Goal: Information Seeking & Learning: Find specific fact

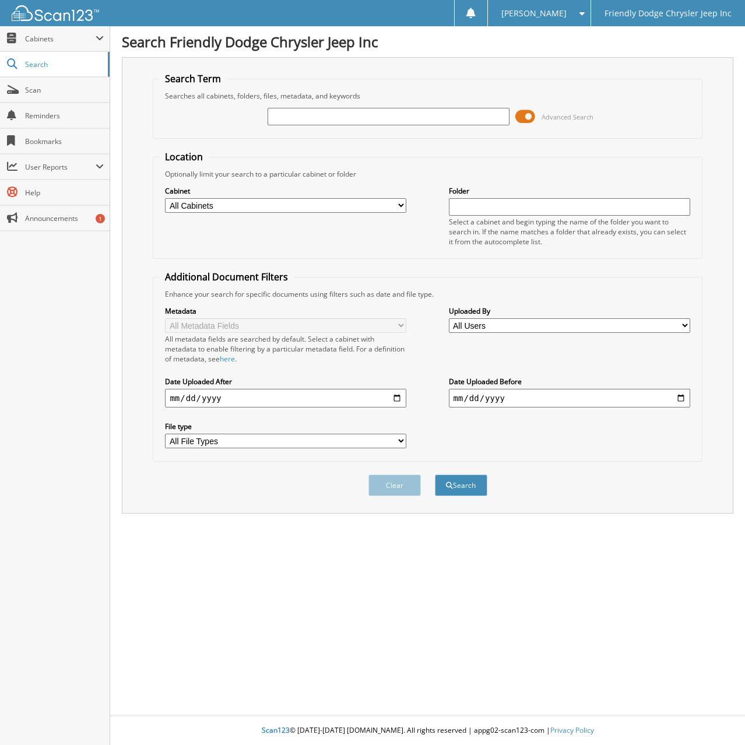
click at [309, 112] on input "text" at bounding box center [388, 116] width 241 height 17
type input "6078331"
click at [435, 475] on button "Search" at bounding box center [461, 486] width 52 height 22
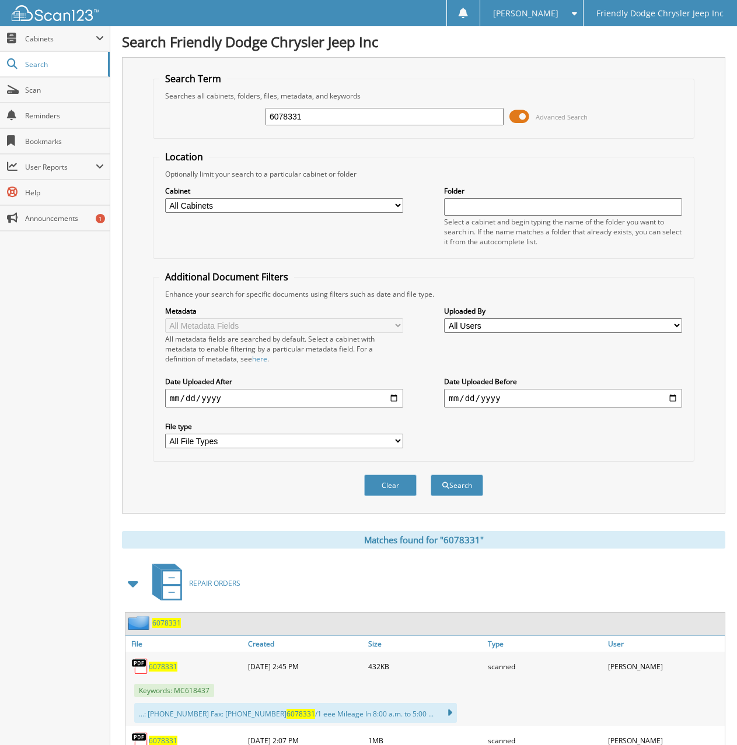
click at [162, 665] on span "6078331" at bounding box center [163, 667] width 29 height 10
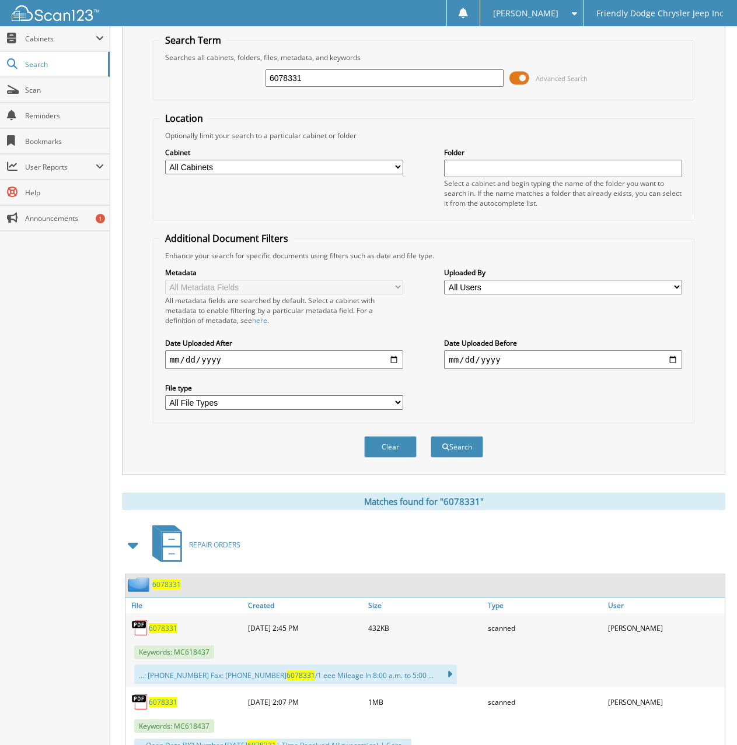
scroll to position [26, 0]
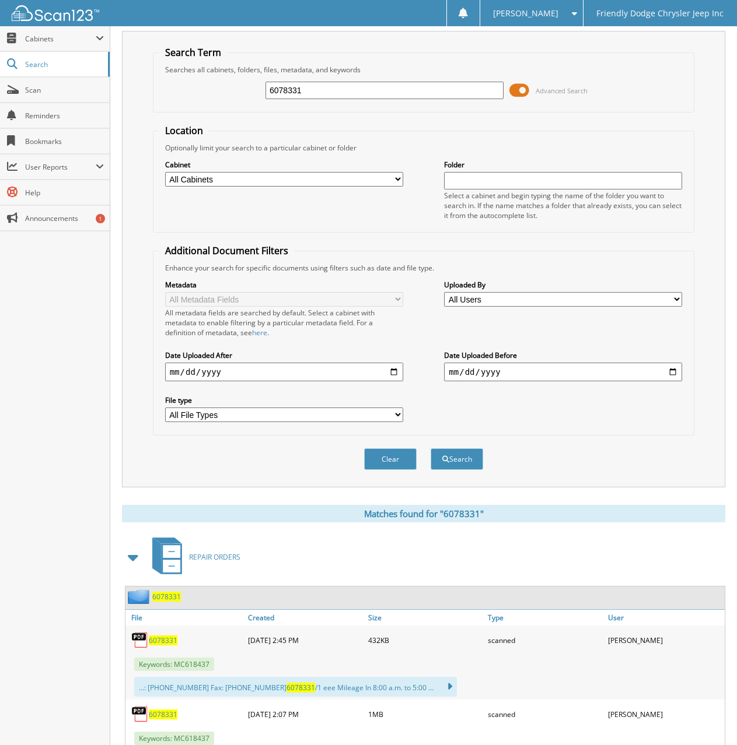
click at [159, 713] on span "6078331" at bounding box center [163, 715] width 29 height 10
drag, startPoint x: 318, startPoint y: 92, endPoint x: 199, endPoint y: 87, distance: 119.0
click at [199, 87] on div "6078331 Advanced Search" at bounding box center [423, 90] width 529 height 31
type input "6076714"
click at [430, 448] on button "Search" at bounding box center [456, 459] width 52 height 22
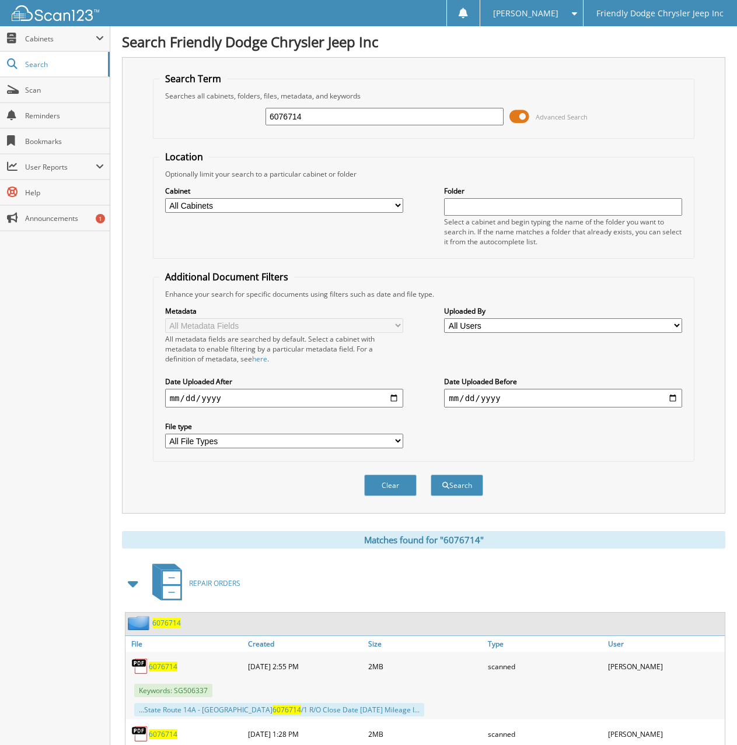
click at [164, 668] on span "6076714" at bounding box center [163, 667] width 29 height 10
click at [161, 733] on span "6076714" at bounding box center [163, 735] width 29 height 10
drag, startPoint x: 310, startPoint y: 121, endPoint x: 220, endPoint y: 113, distance: 90.2
click at [221, 113] on div "6076714 Advanced Search" at bounding box center [423, 116] width 529 height 31
type input "6078451"
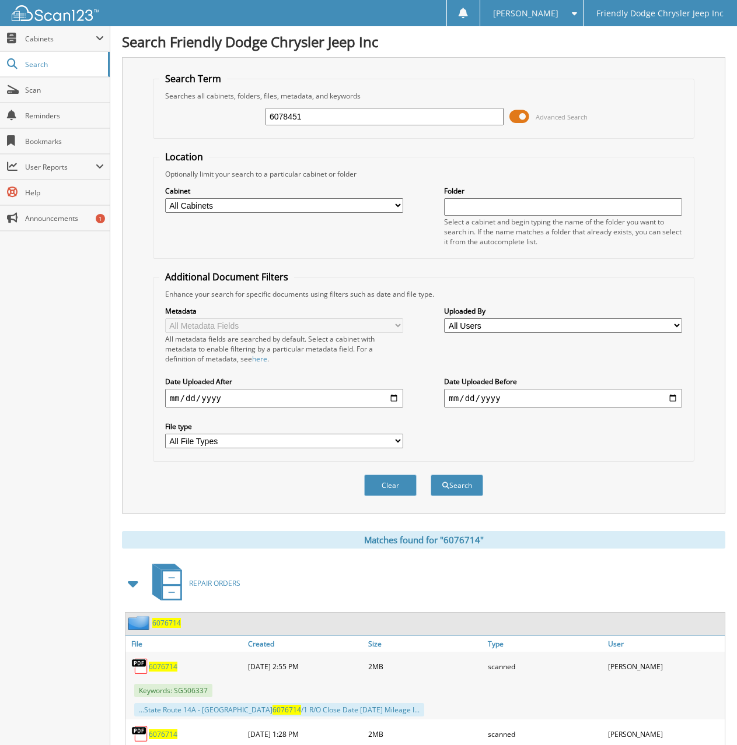
click at [430, 475] on button "Search" at bounding box center [456, 486] width 52 height 22
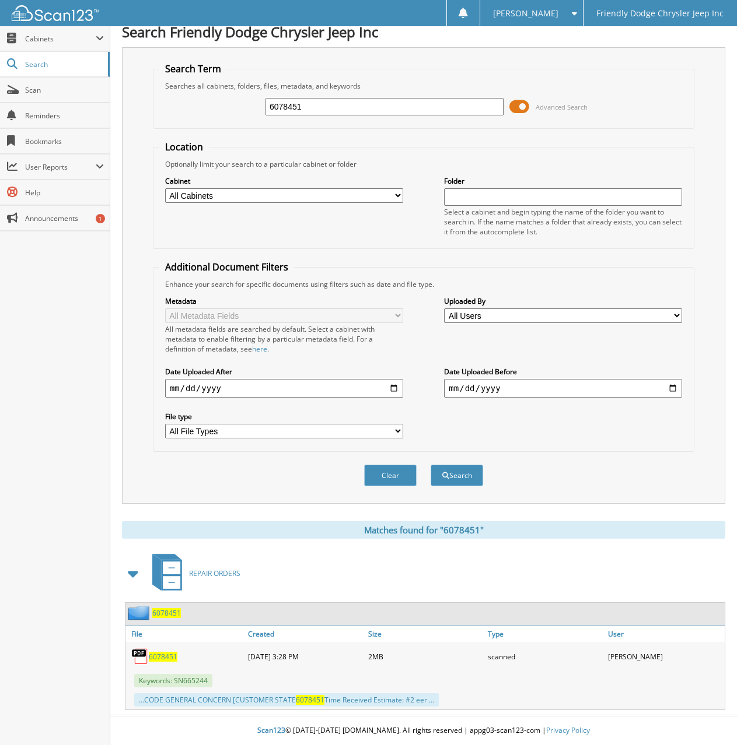
click at [160, 657] on span "6078451" at bounding box center [163, 657] width 29 height 10
click at [131, 97] on div "Search Term Searches all cabinets, folders, files, metadata, and keywords 60784…" at bounding box center [423, 275] width 603 height 457
drag, startPoint x: 279, startPoint y: 108, endPoint x: 209, endPoint y: 108, distance: 69.4
click at [215, 108] on div "6078451 Advanced Search" at bounding box center [423, 106] width 529 height 31
type input "6078498"
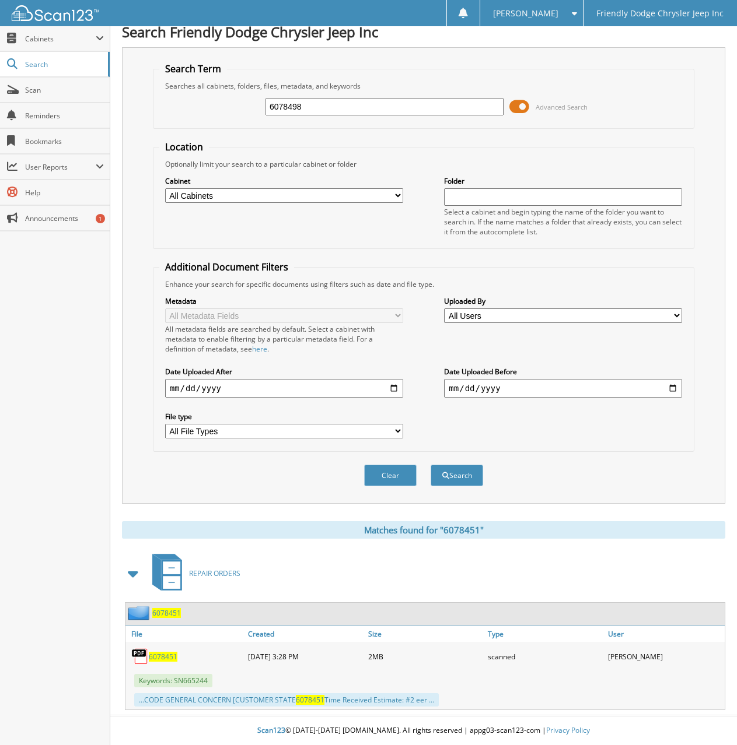
click at [430, 465] on button "Search" at bounding box center [456, 476] width 52 height 22
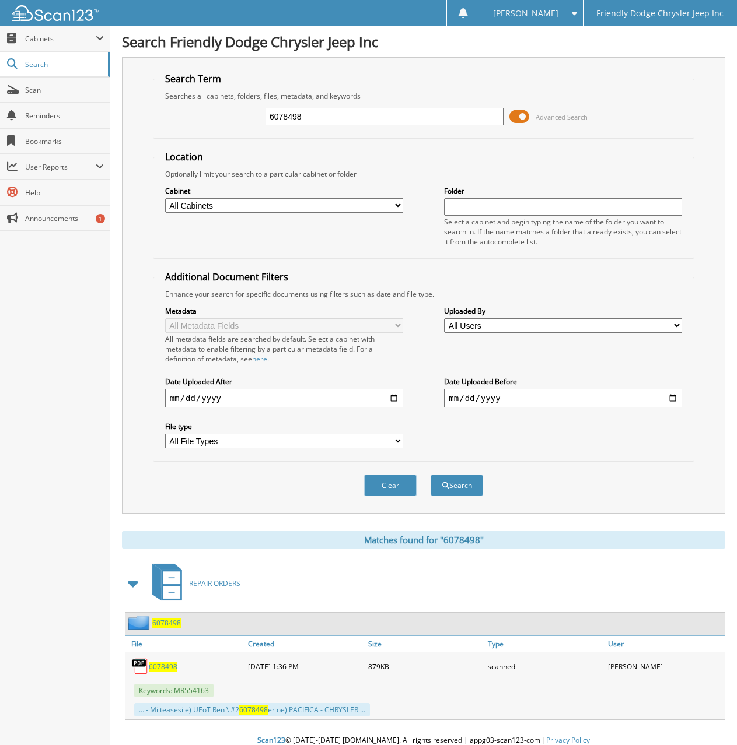
click at [163, 669] on span "6078498" at bounding box center [163, 667] width 29 height 10
drag, startPoint x: 311, startPoint y: 122, endPoint x: 230, endPoint y: 118, distance: 81.8
click at [230, 118] on div "6078498 Advanced Search" at bounding box center [423, 116] width 529 height 31
type input "6078487"
click at [430, 475] on button "Search" at bounding box center [456, 486] width 52 height 22
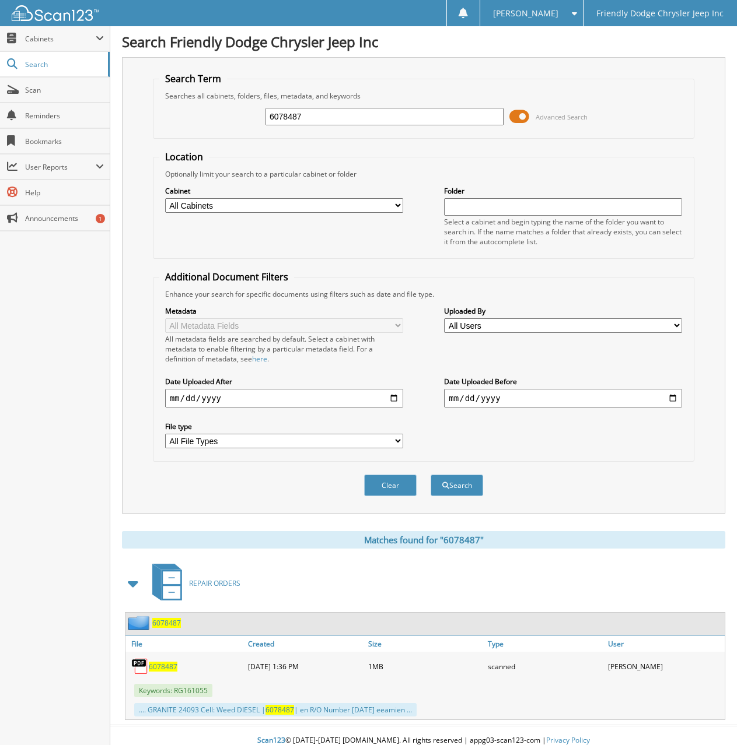
click at [164, 670] on span "6078487" at bounding box center [163, 667] width 29 height 10
drag, startPoint x: 310, startPoint y: 124, endPoint x: 191, endPoint y: 110, distance: 119.3
click at [191, 110] on div "6078487 Advanced Search" at bounding box center [423, 116] width 529 height 31
type input "6078282"
click at [430, 475] on button "Search" at bounding box center [456, 486] width 52 height 22
